Goal: Navigation & Orientation: Find specific page/section

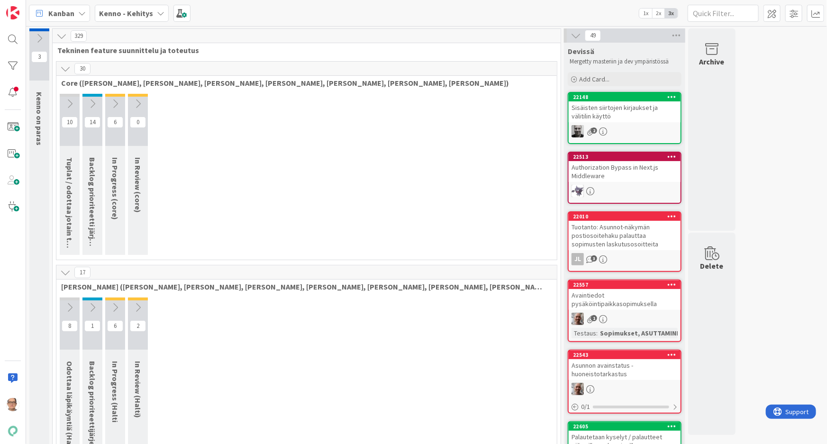
click at [161, 12] on icon at bounding box center [161, 13] width 8 height 8
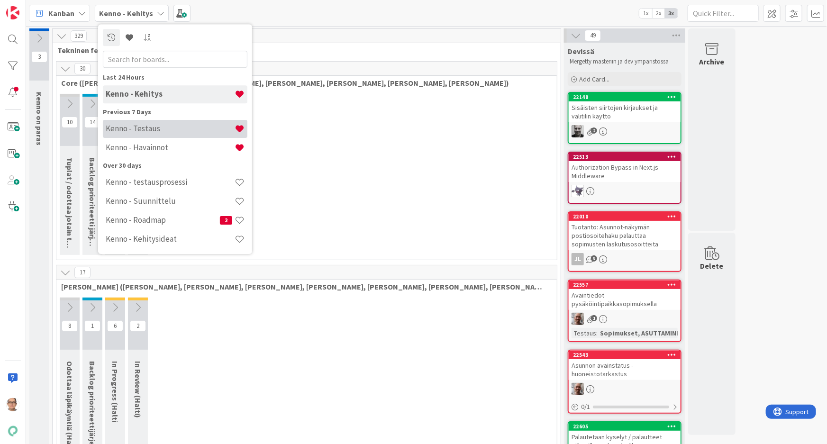
click at [173, 129] on h4 "Kenno - Testaus" at bounding box center [170, 128] width 129 height 9
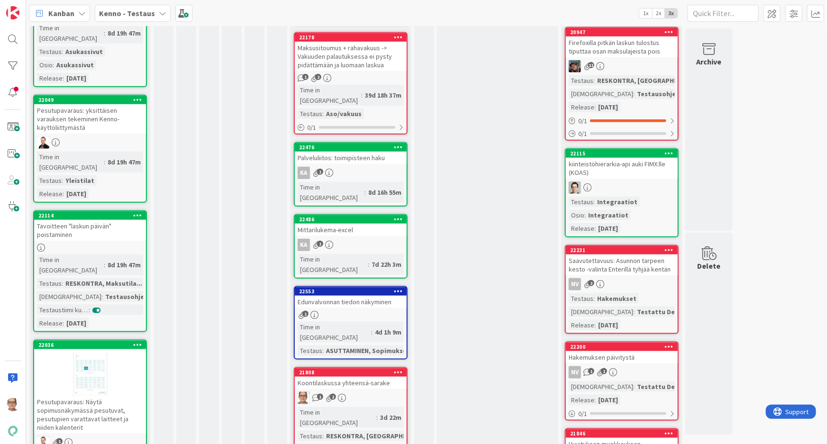
scroll to position [431, 0]
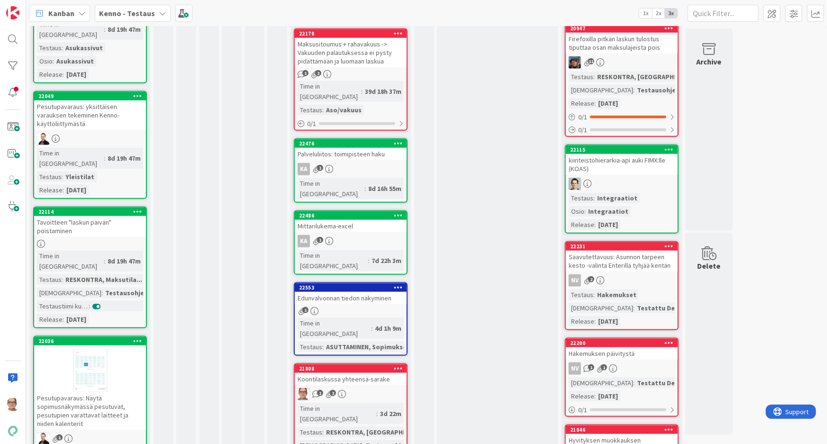
click at [105, 256] on div "8d 19h 47m" at bounding box center [124, 261] width 38 height 10
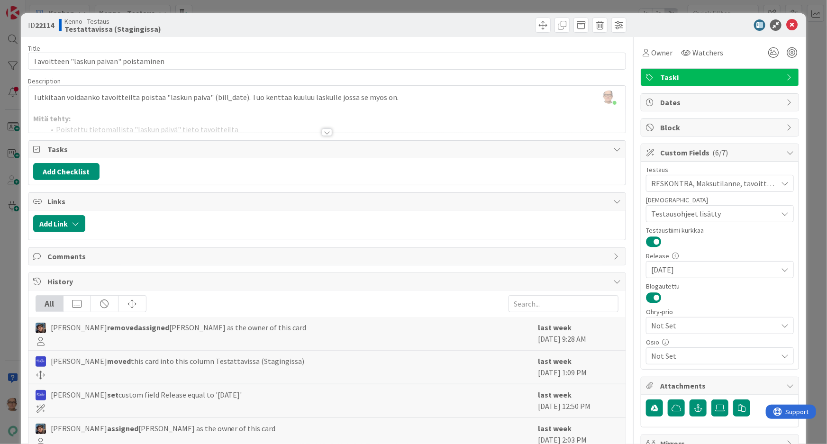
click at [324, 129] on div at bounding box center [327, 132] width 10 height 8
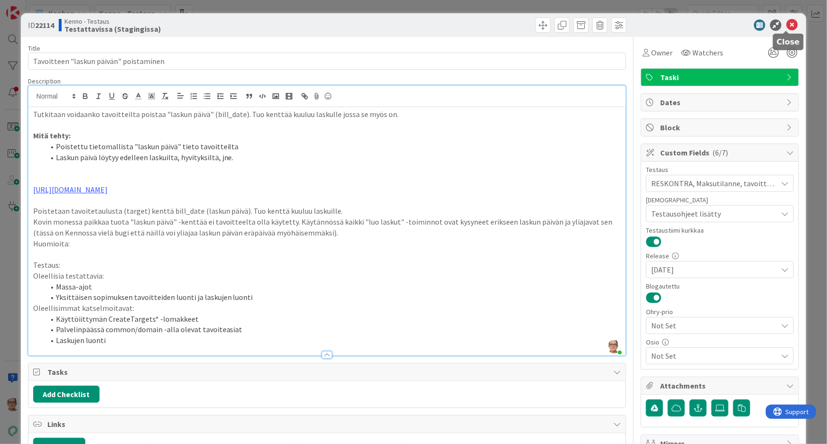
click at [786, 23] on icon at bounding box center [791, 24] width 11 height 11
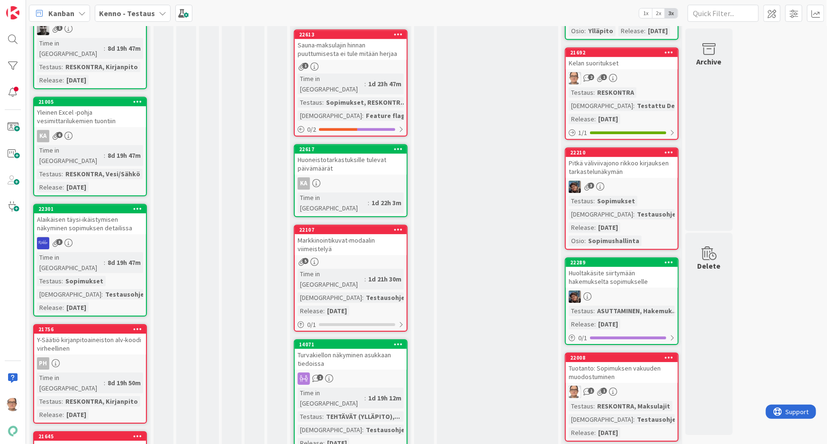
scroll to position [1464, 0]
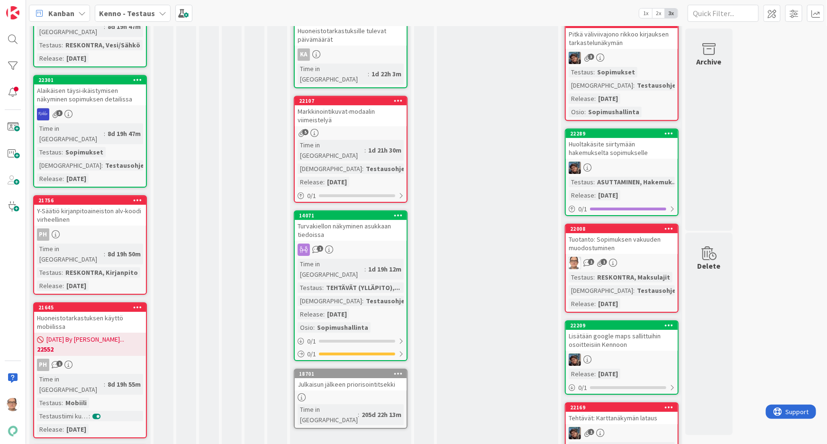
click at [109, 249] on div "8d 19h 50m" at bounding box center [124, 254] width 38 height 10
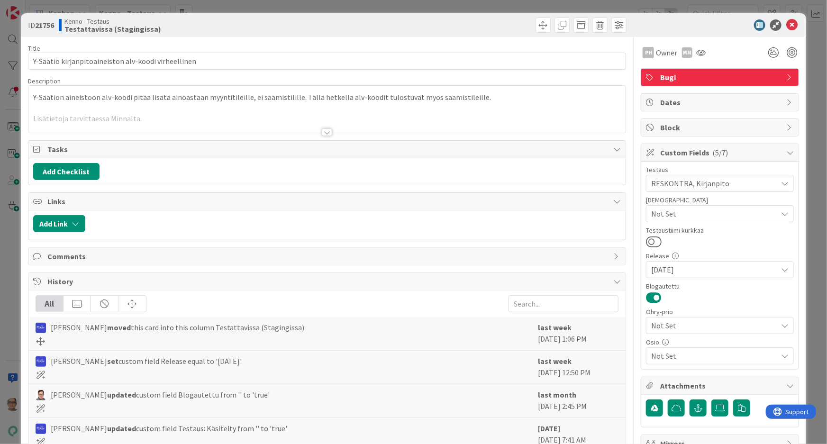
click at [322, 128] on div at bounding box center [327, 132] width 10 height 8
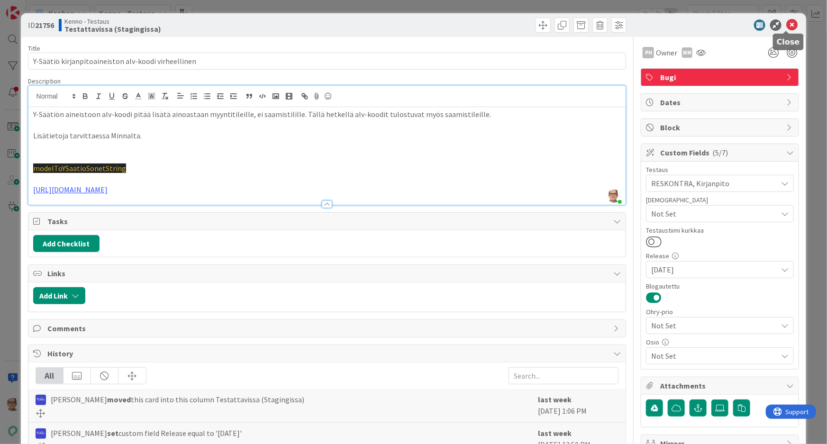
click at [786, 26] on icon at bounding box center [791, 24] width 11 height 11
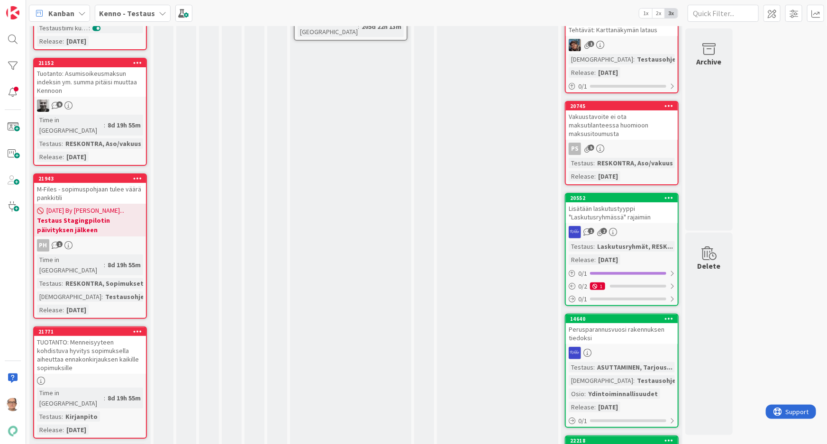
scroll to position [1679, 0]
